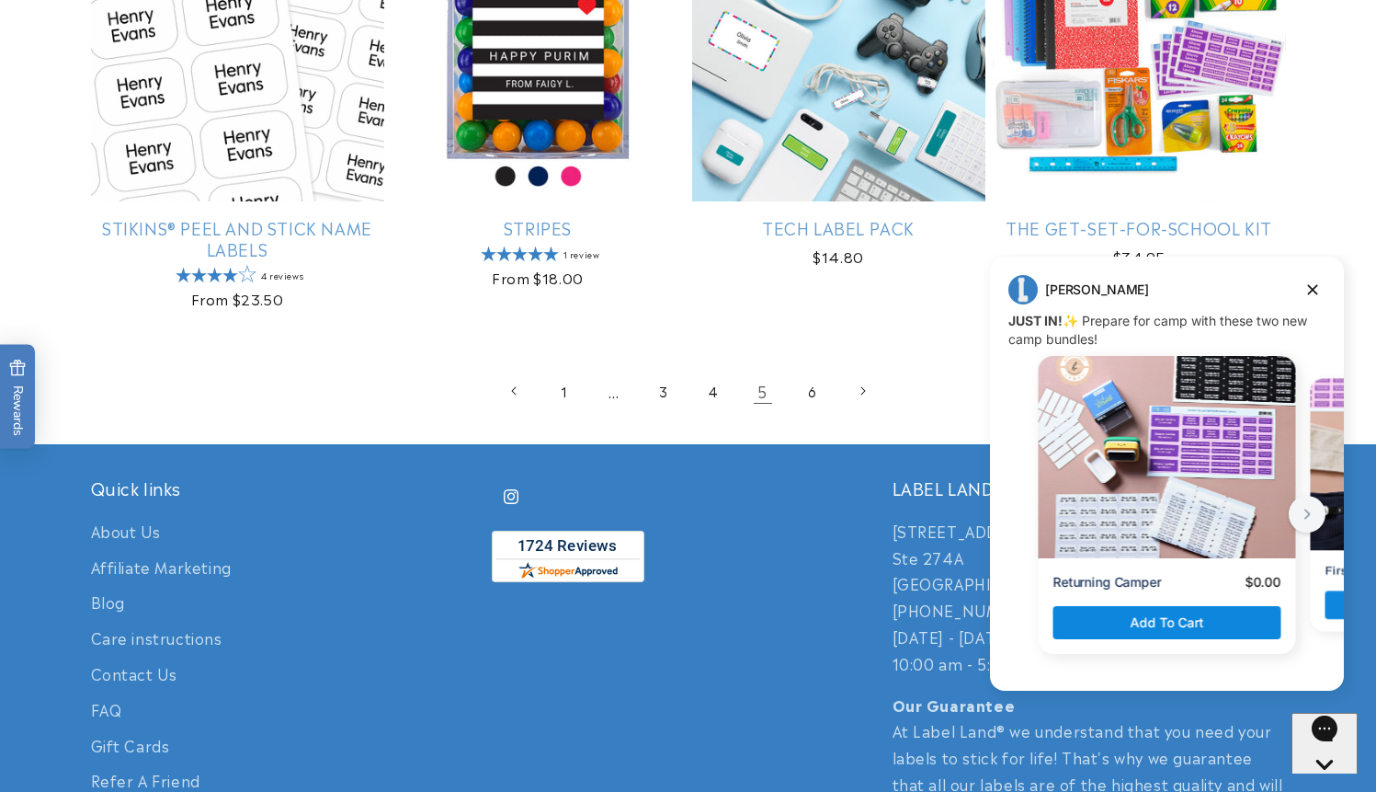
scroll to position [4058, 0]
